Goal: Information Seeking & Learning: Learn about a topic

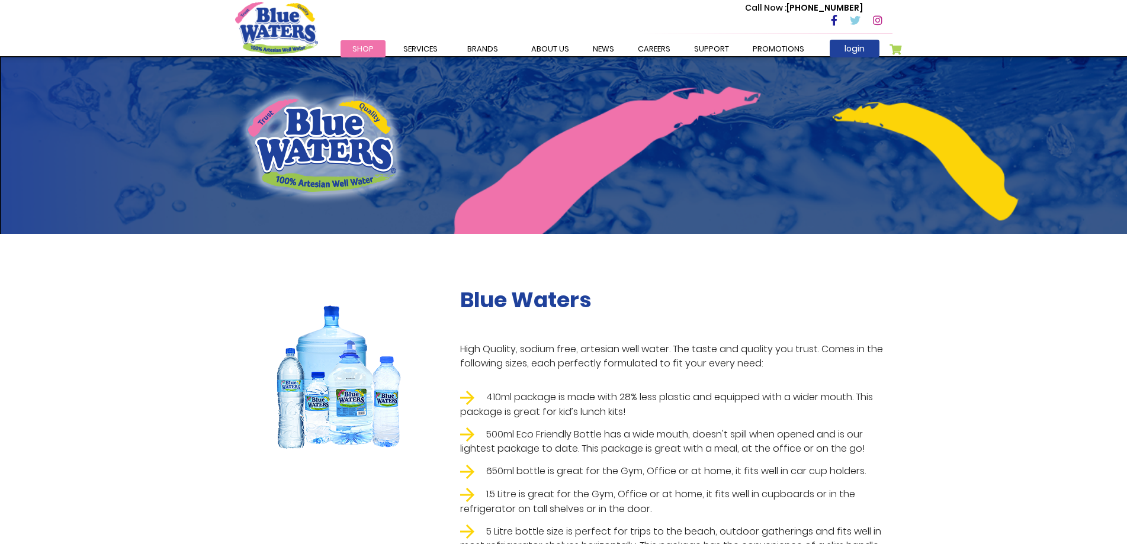
click at [145, 287] on div "Blue Waters High Quality, sodium free, artesian well water. The taste and quali…" at bounding box center [563, 429] width 1127 height 391
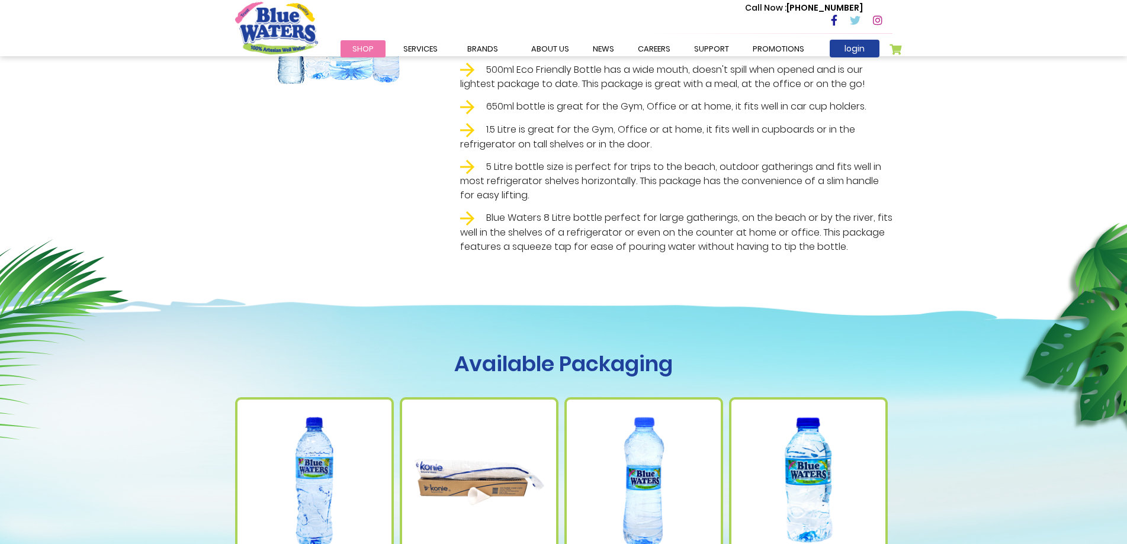
scroll to position [355, 0]
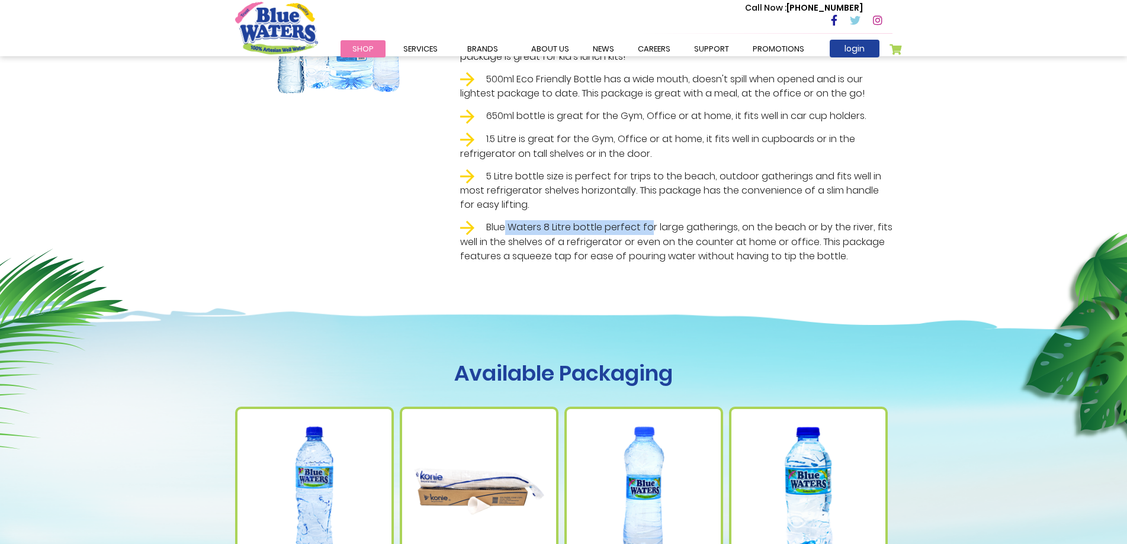
drag, startPoint x: 504, startPoint y: 230, endPoint x: 658, endPoint y: 228, distance: 154.1
click at [658, 228] on li "Blue Waters 8 Litre bottle perfect for large gatherings, on the beach or by the…" at bounding box center [676, 241] width 433 height 43
click at [622, 242] on li "Blue Waters 8 Litre bottle perfect for large gatherings, on the beach or by the…" at bounding box center [676, 241] width 433 height 43
click at [597, 255] on li "Blue Waters 8 Litre bottle perfect for large gatherings, on the beach or by the…" at bounding box center [676, 241] width 433 height 43
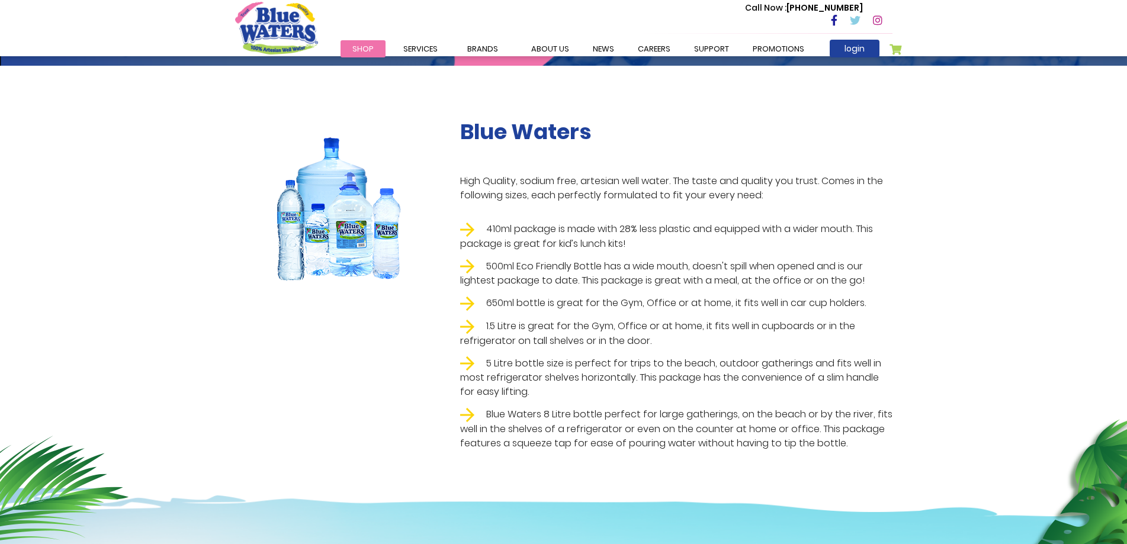
scroll to position [237, 0]
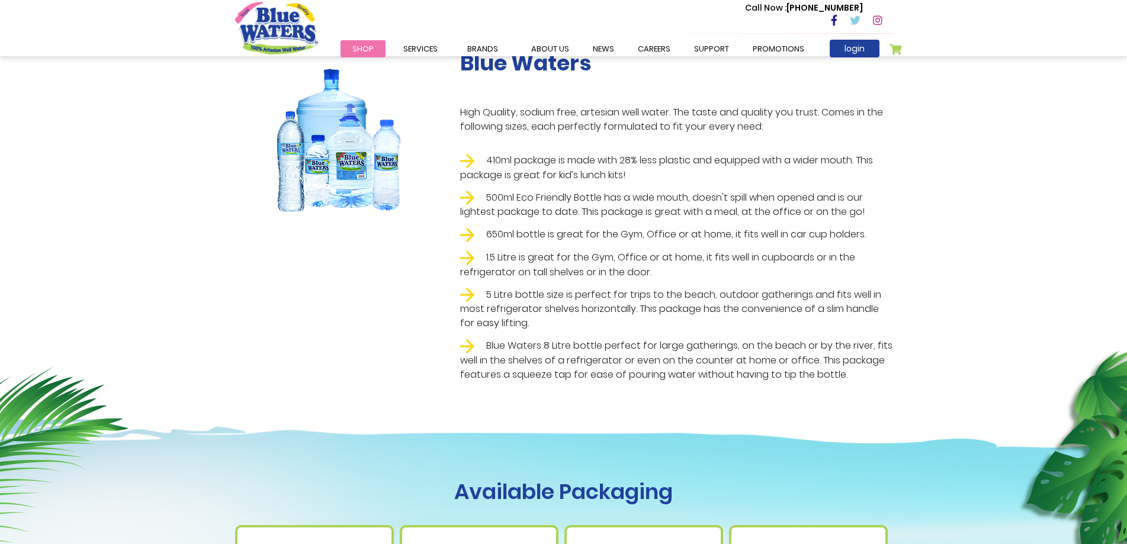
click at [499, 305] on li "5 Litre bottle size is perfect for trips to the beach, outdoor gatherings and f…" at bounding box center [676, 309] width 433 height 43
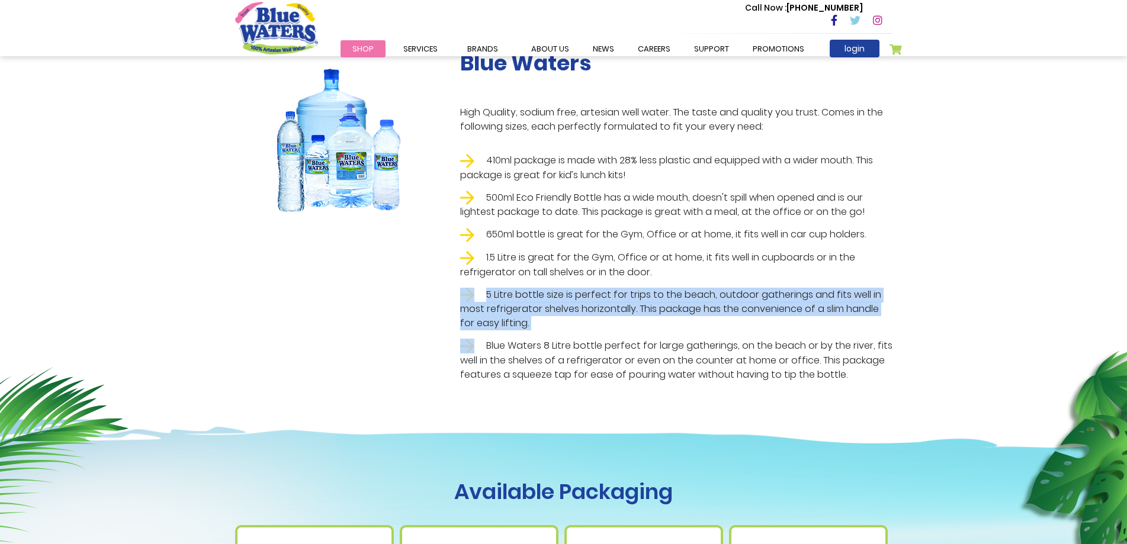
click at [499, 305] on li "5 Litre bottle size is perfect for trips to the beach, outdoor gatherings and f…" at bounding box center [676, 309] width 433 height 43
drag, startPoint x: 499, startPoint y: 305, endPoint x: 492, endPoint y: 301, distance: 7.7
click at [498, 305] on li "5 Litre bottle size is perfect for trips to the beach, outdoor gatherings and f…" at bounding box center [676, 309] width 433 height 43
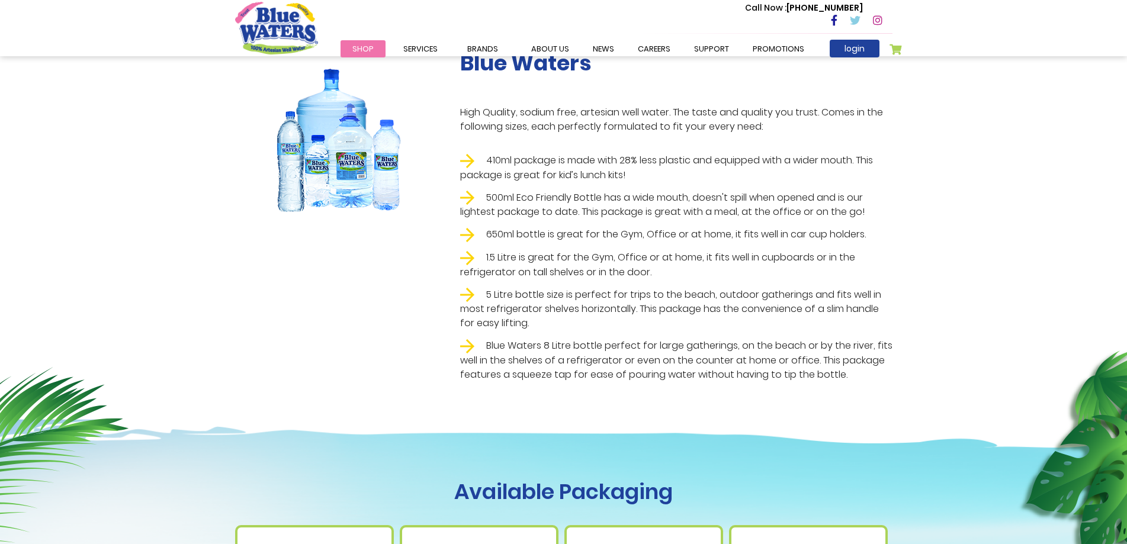
click at [496, 342] on li "Blue Waters 8 Litre bottle perfect for large gatherings, on the beach or by the…" at bounding box center [676, 360] width 433 height 43
drag, startPoint x: 496, startPoint y: 342, endPoint x: 341, endPoint y: 179, distance: 225.9
click at [494, 336] on ul "410ml package is made with 28% less plastic and equipped with a wider mouth. Th…" at bounding box center [676, 267] width 433 height 229
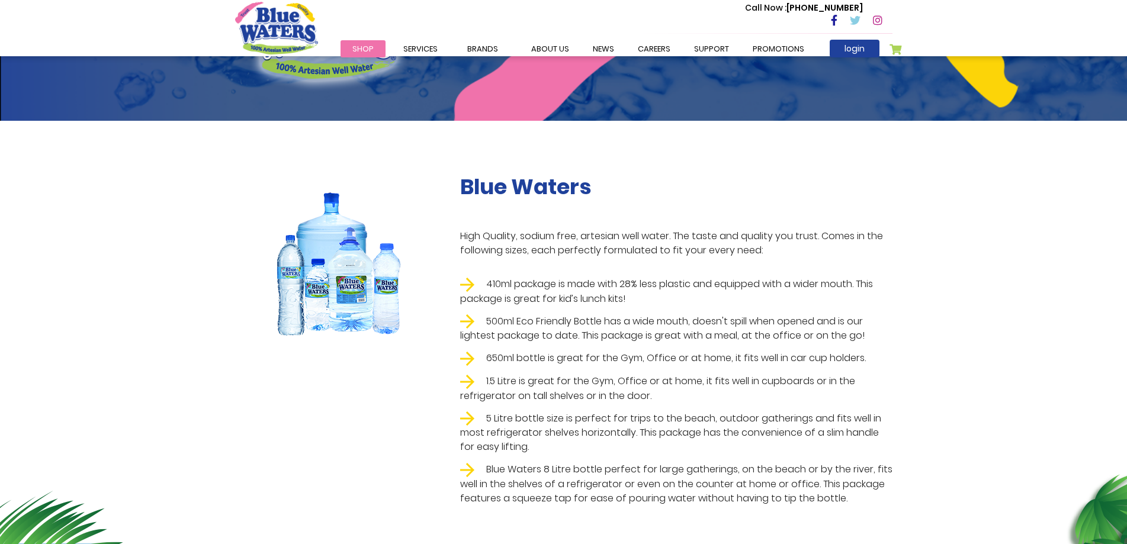
scroll to position [0, 0]
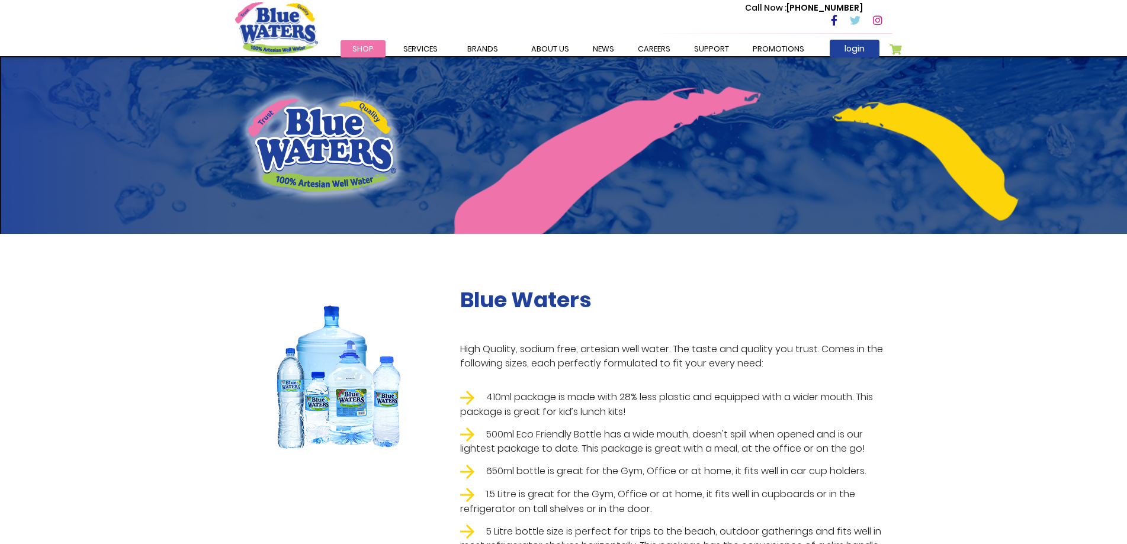
click at [359, 348] on img at bounding box center [338, 375] width 149 height 177
click at [357, 354] on img at bounding box center [338, 375] width 149 height 177
click at [356, 355] on img at bounding box center [338, 375] width 149 height 177
click at [356, 356] on img at bounding box center [338, 375] width 149 height 177
